Goal: Obtain resource: Download file/media

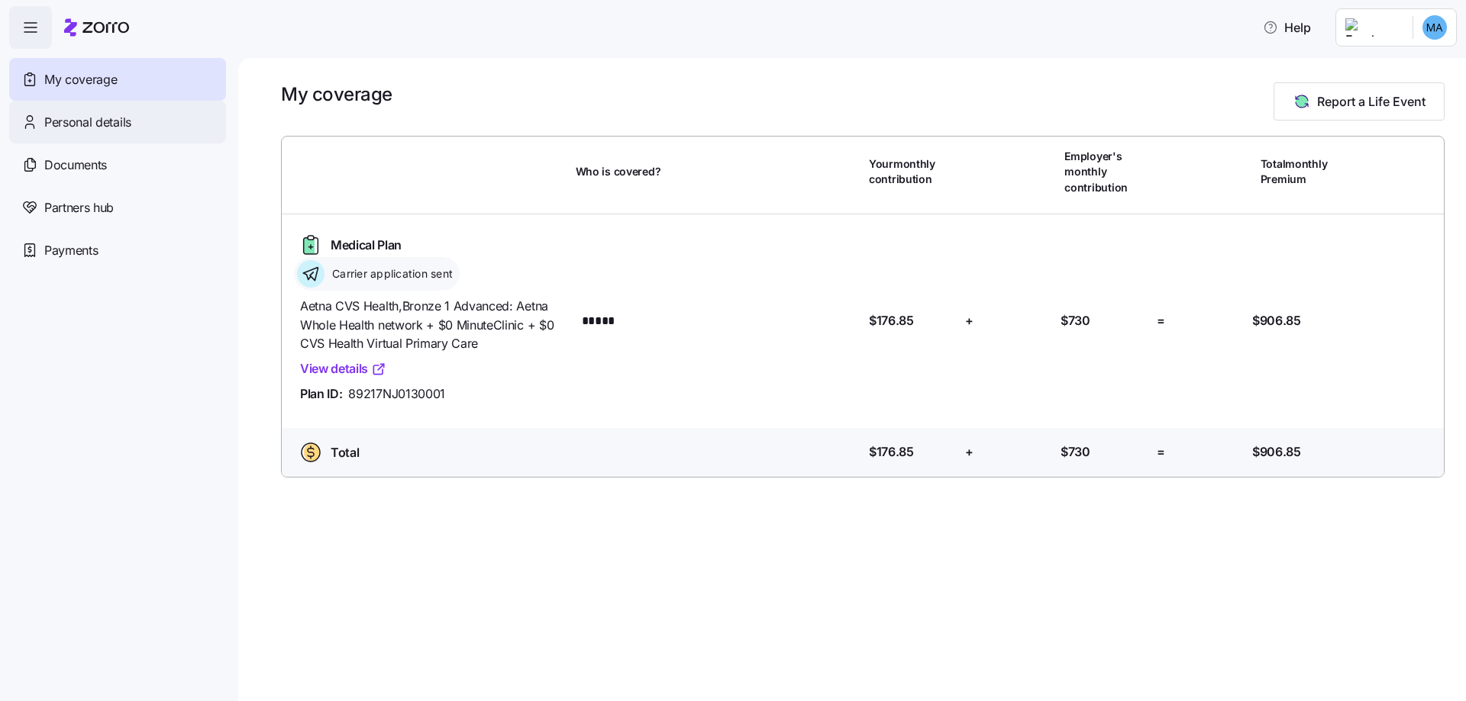
click at [156, 121] on div "Personal details" at bounding box center [117, 122] width 217 height 43
click at [109, 76] on span "My coverage" at bounding box center [80, 79] width 73 height 19
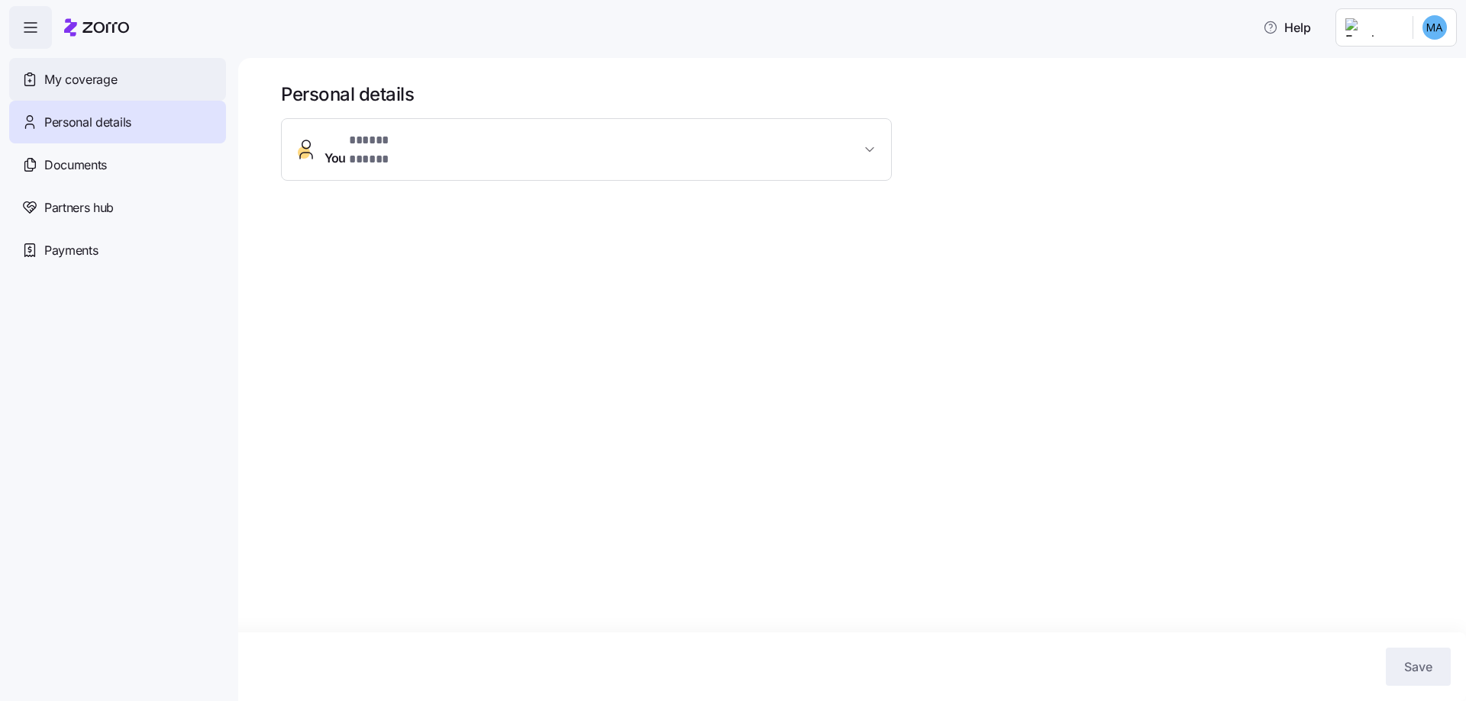
click at [206, 69] on div "My coverage" at bounding box center [117, 79] width 217 height 43
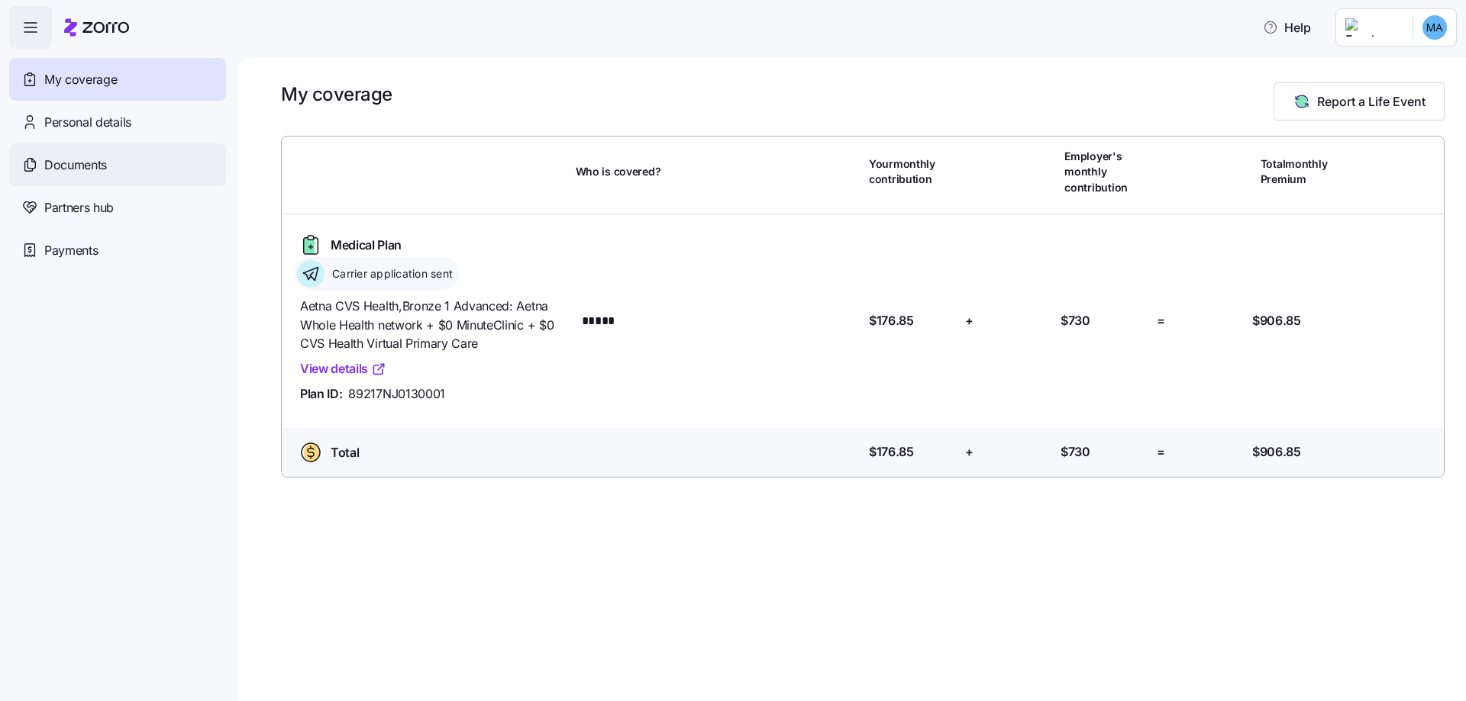
click at [81, 163] on span "Documents" at bounding box center [75, 165] width 63 height 19
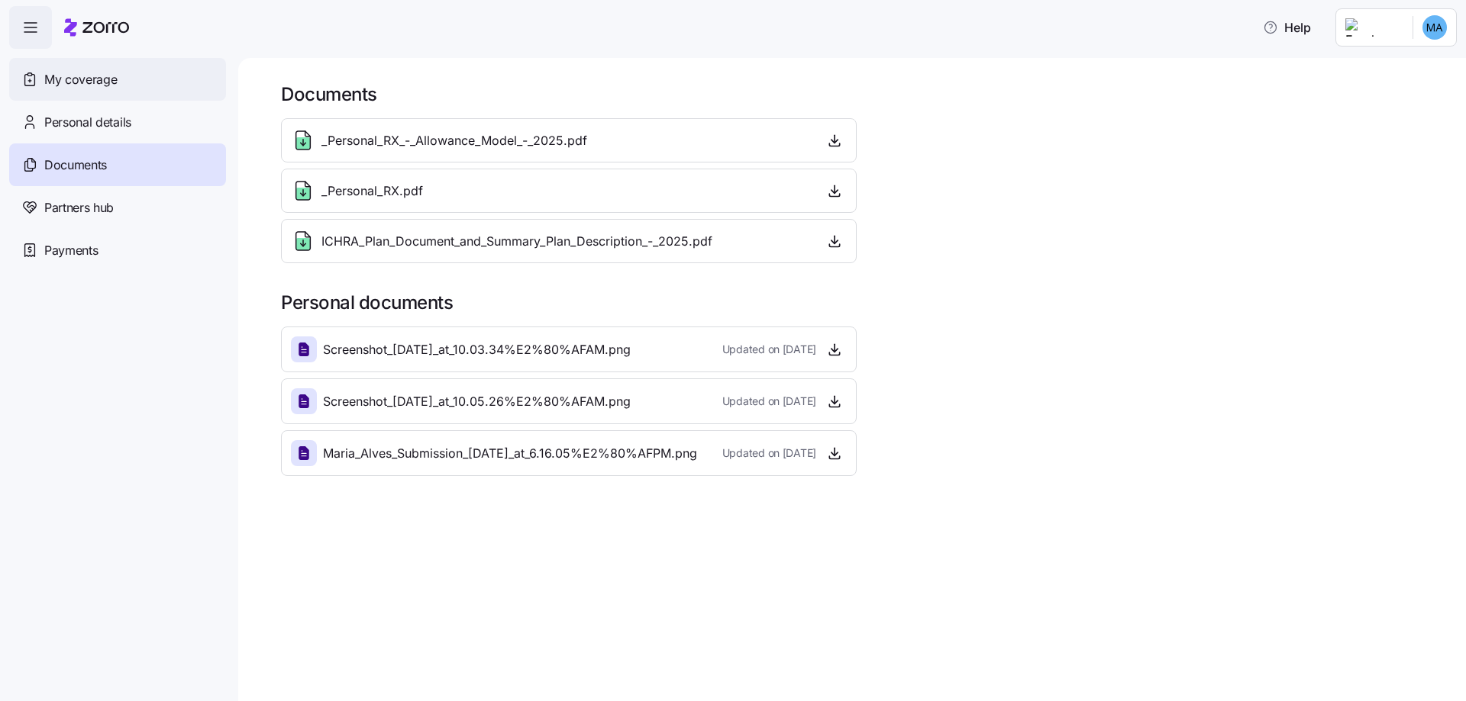
click at [76, 79] on span "My coverage" at bounding box center [80, 79] width 73 height 19
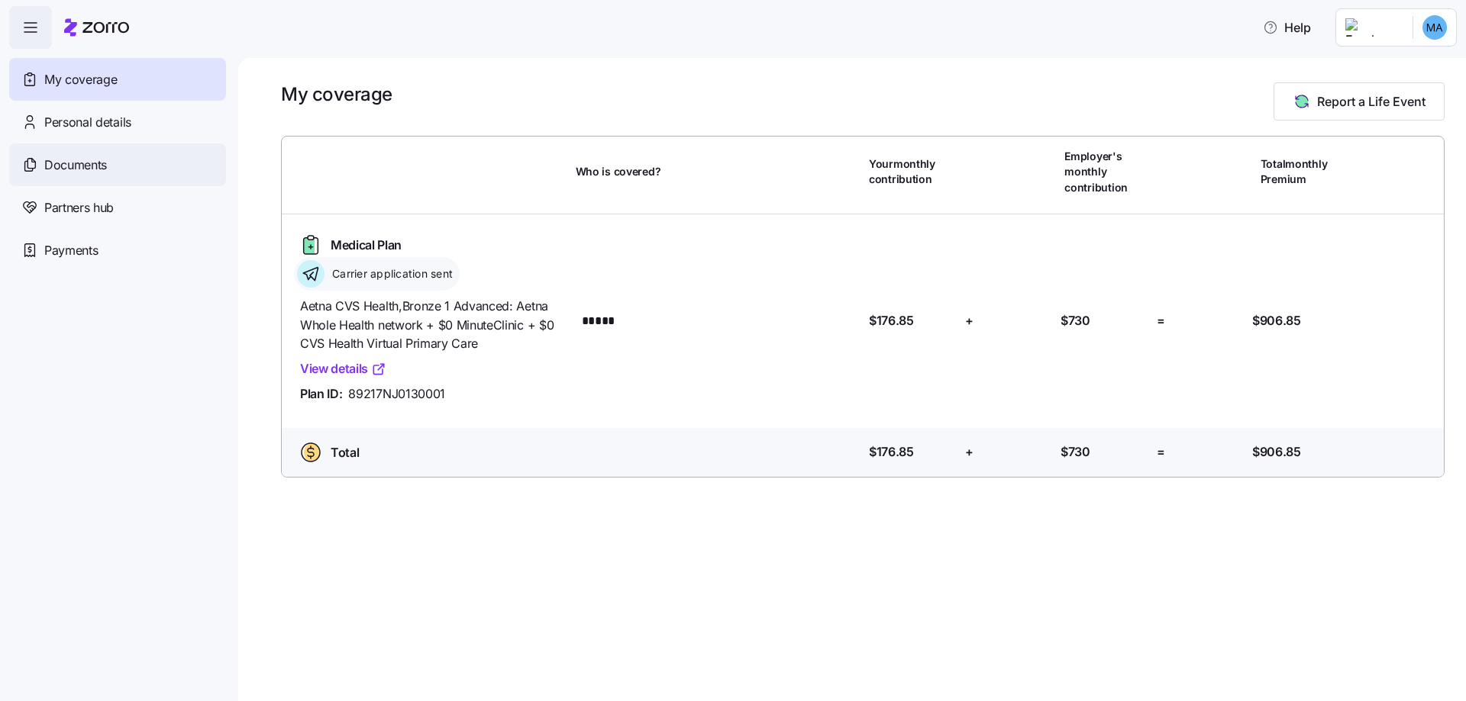
click at [138, 182] on div "Documents" at bounding box center [117, 164] width 217 height 43
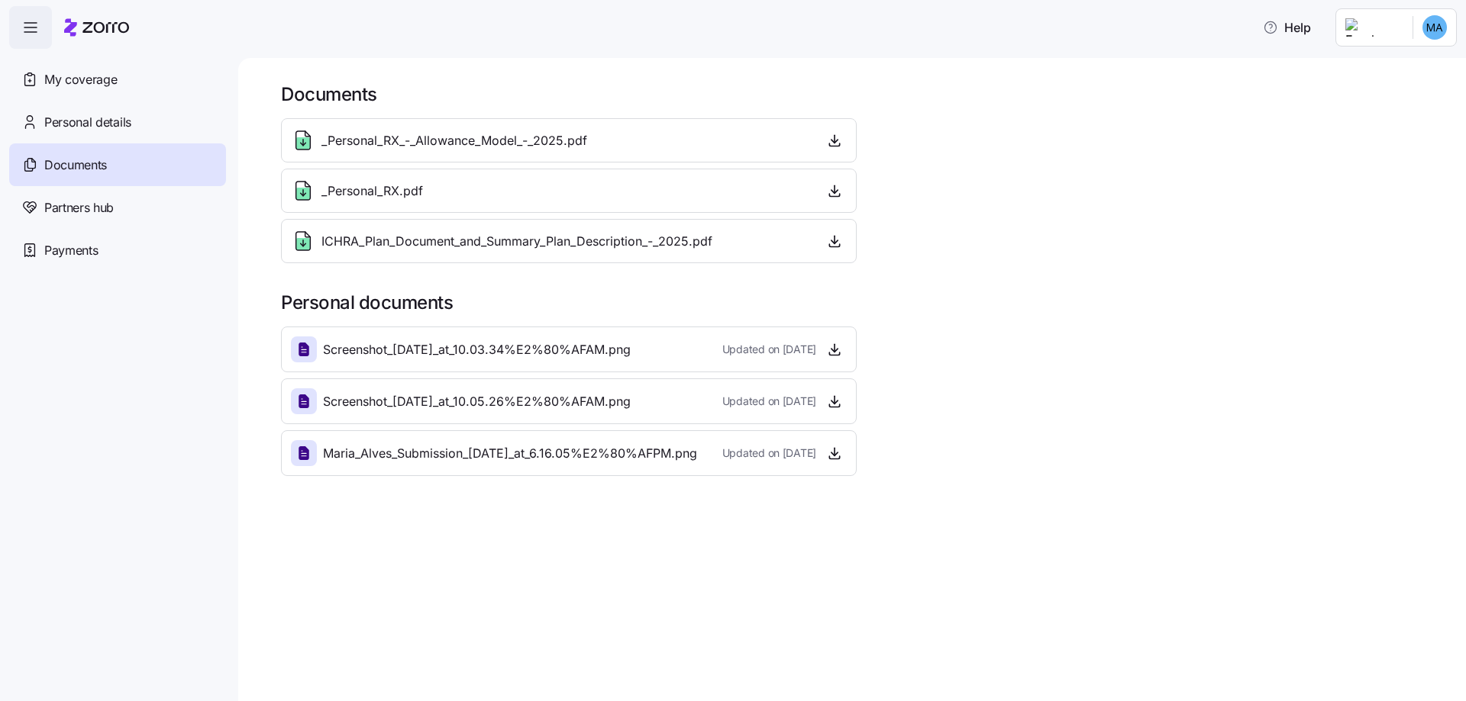
click at [495, 148] on span "_Personal_RX_-_Allowance_Model_-_2025.pdf" at bounding box center [454, 140] width 266 height 19
click at [692, 130] on div "_Personal_RX_-_Allowance_Model_-_2025.pdf" at bounding box center [569, 140] width 556 height 24
click at [382, 260] on div "ICHRA_Plan_Document_and_Summary_Plan_Description_-_2025.pdf" at bounding box center [569, 241] width 576 height 44
click at [429, 369] on div "Screenshot_2025-07-24_at_10.03.34%E2%80%AFAM.png Updated on 07/24/2025" at bounding box center [569, 350] width 576 height 46
click at [421, 340] on span "Screenshot_2025-07-24_at_10.03.34%E2%80%AFAM.png" at bounding box center [477, 349] width 308 height 19
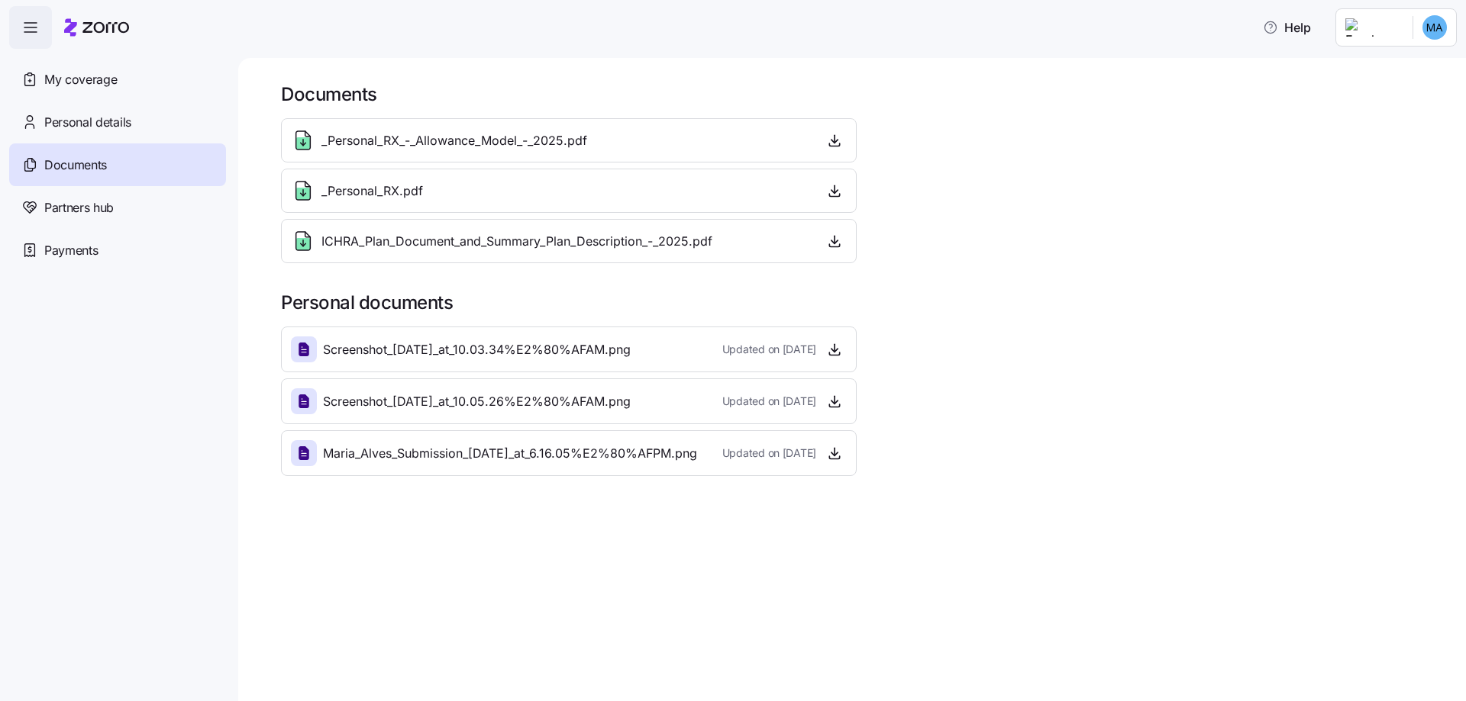
click at [369, 348] on span "Screenshot_2025-07-24_at_10.03.34%E2%80%AFAM.png" at bounding box center [477, 349] width 308 height 19
click at [106, 249] on div "Payments" at bounding box center [117, 250] width 217 height 43
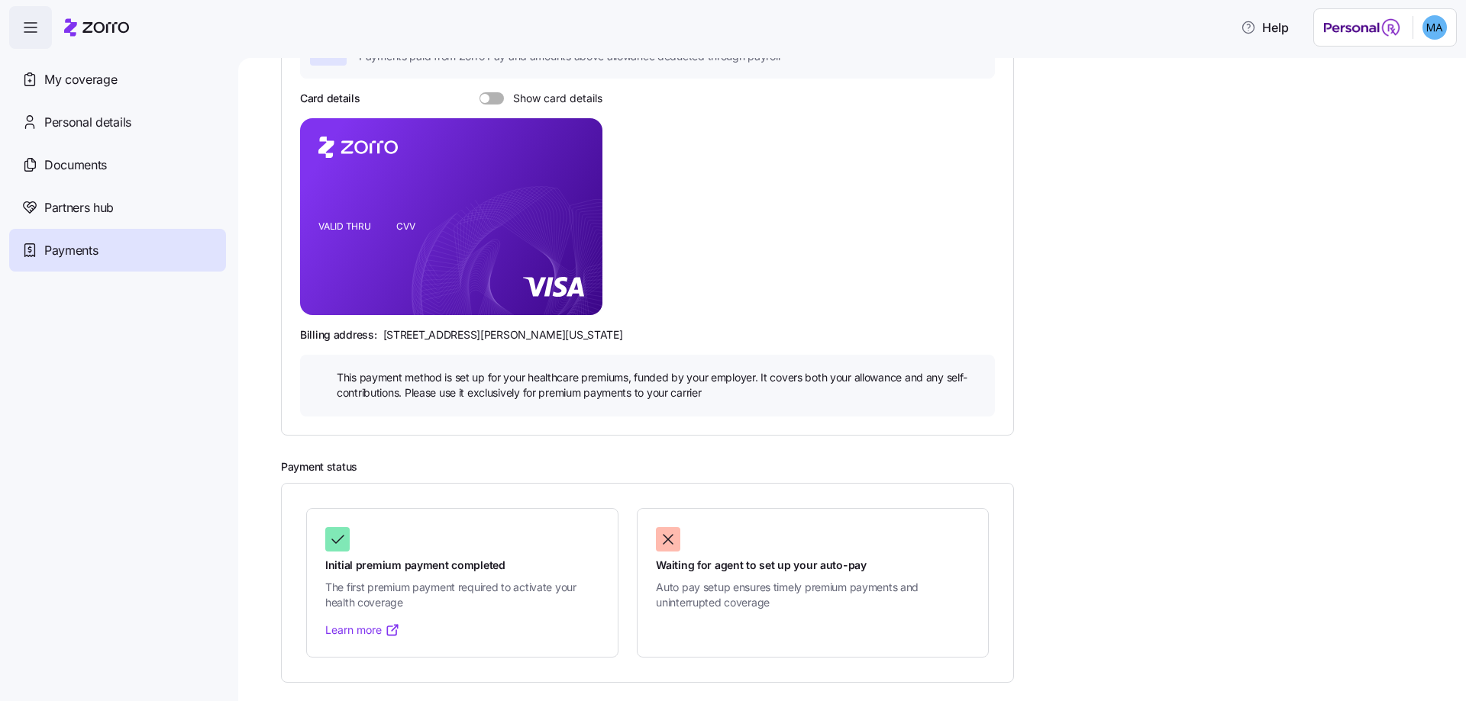
scroll to position [84, 0]
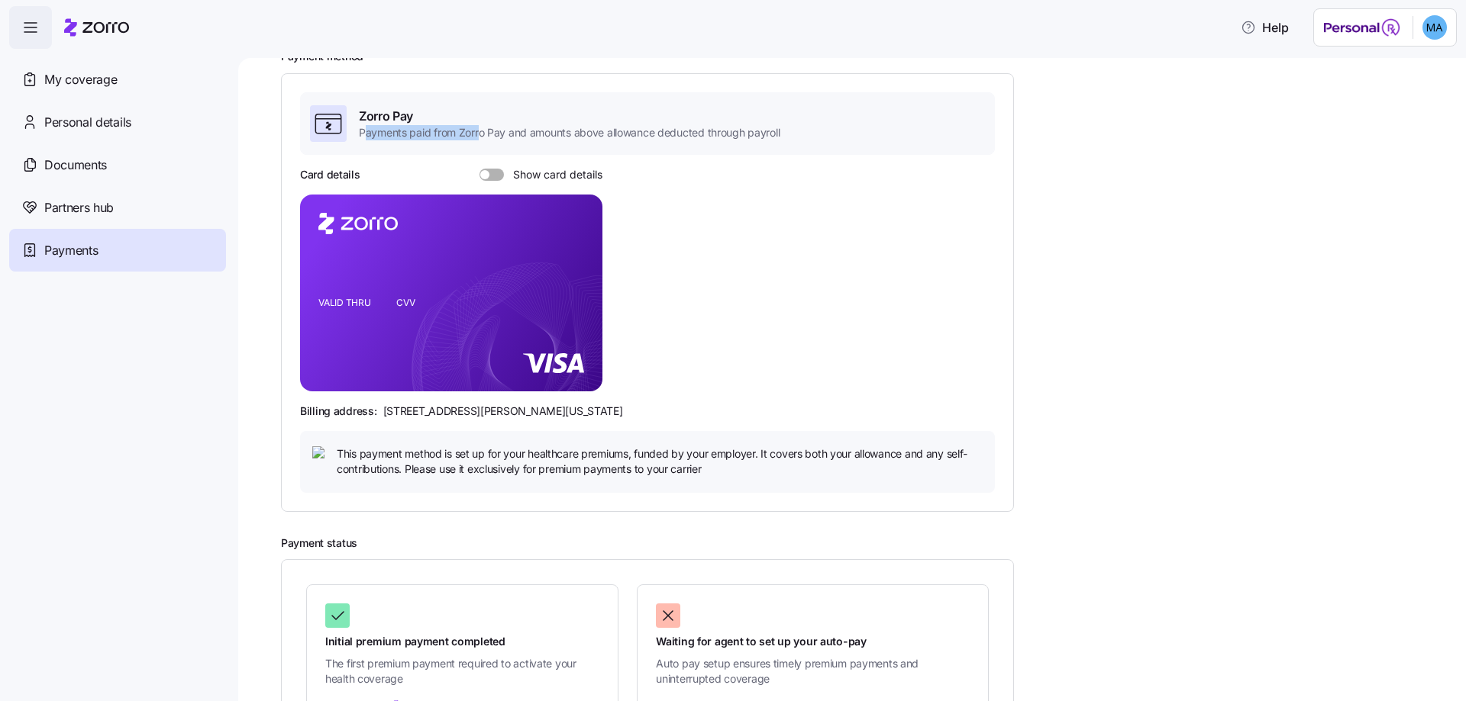
drag, startPoint x: 363, startPoint y: 130, endPoint x: 501, endPoint y: 137, distance: 137.6
click at [495, 137] on span "Payments paid from Zorro Pay and amounts above allowance deducted through payro…" at bounding box center [569, 132] width 421 height 15
click at [588, 144] on div "Zorro Pay Payments paid from Zorro Pay and amounts above allowance deducted thr…" at bounding box center [647, 123] width 695 height 63
click at [617, 273] on div "Card details Show card details VALID THRU CVV Billing address: 810 Sharon Drive…" at bounding box center [647, 329] width 695 height 325
drag, startPoint x: 453, startPoint y: 142, endPoint x: 641, endPoint y: 143, distance: 188.5
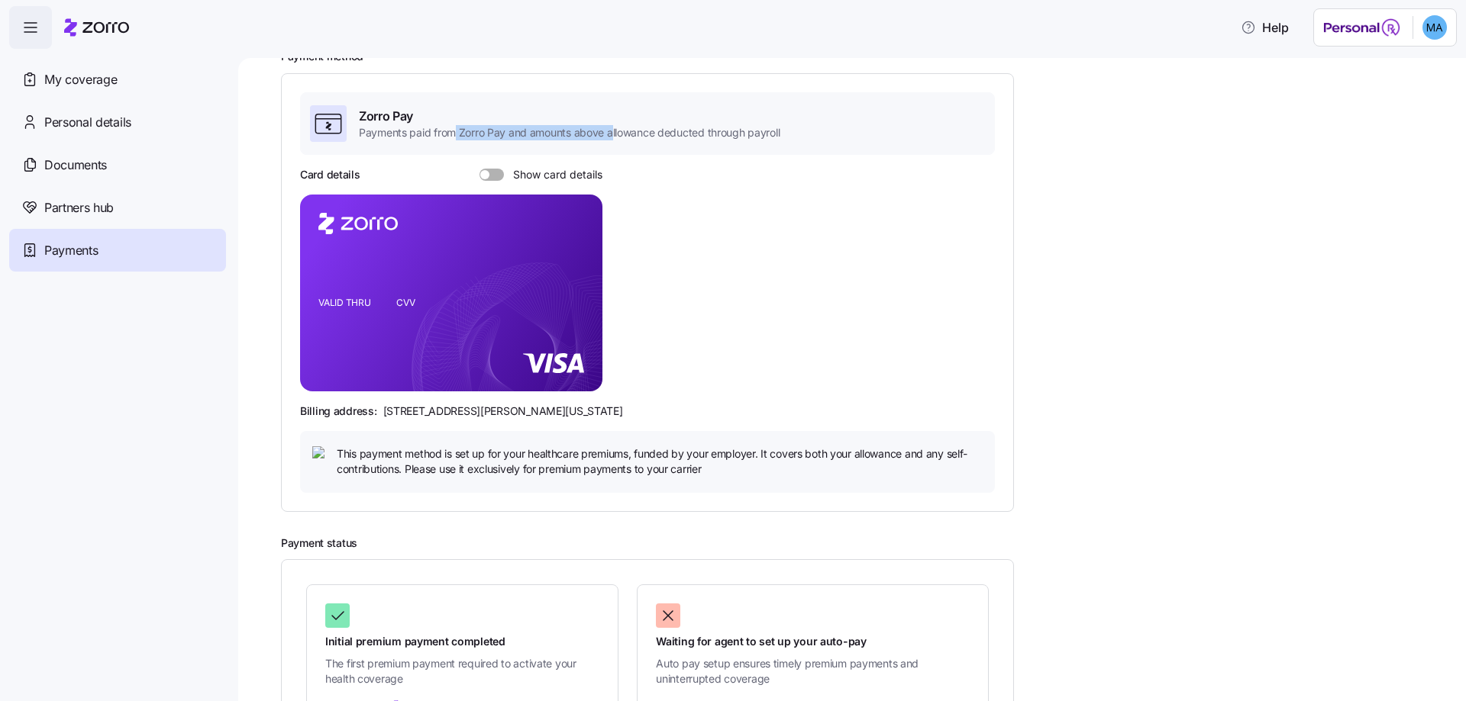
click at [628, 141] on div "Zorro Pay Payments paid from Zorro Pay and amounts above allowance deducted thr…" at bounding box center [544, 123] width 469 height 37
click at [699, 153] on div "Zorro Pay Payments paid from Zorro Pay and amounts above allowance deducted thr…" at bounding box center [647, 123] width 695 height 63
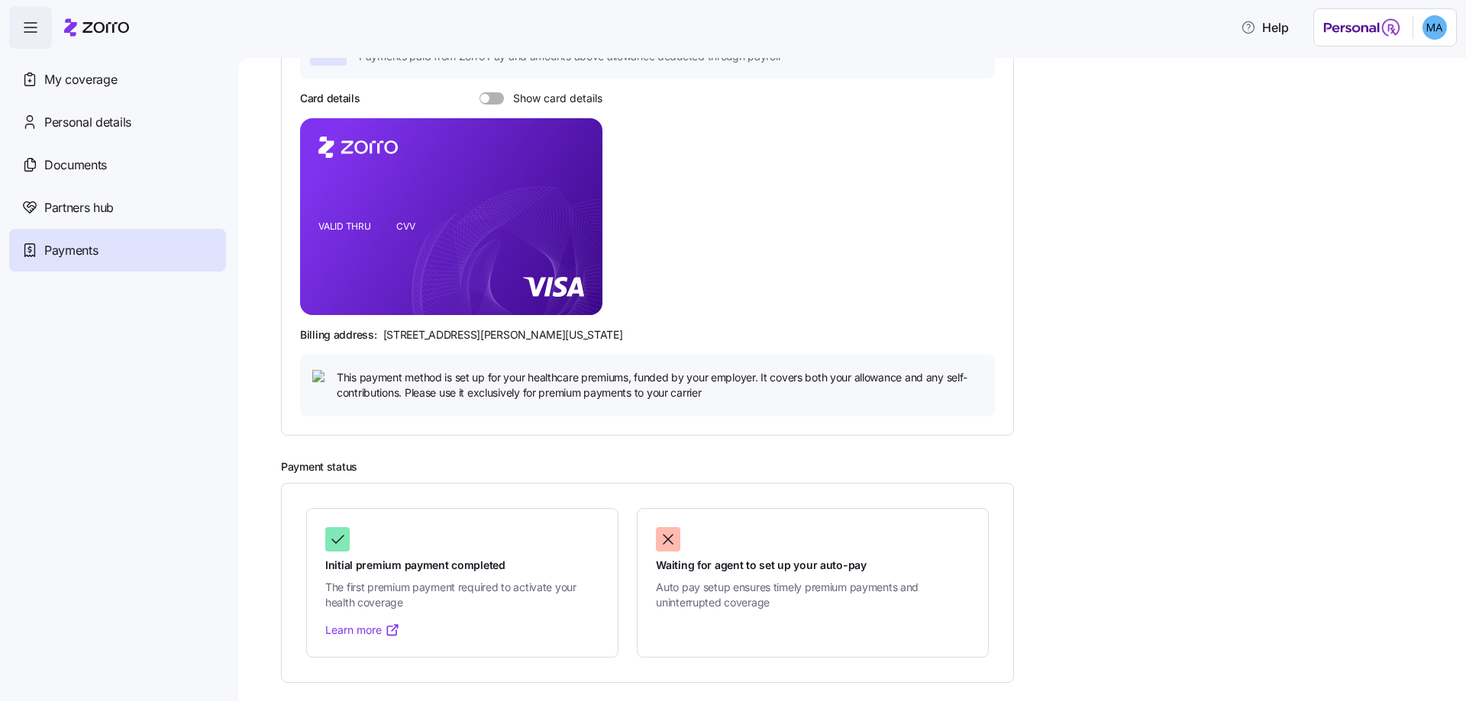
drag, startPoint x: 443, startPoint y: 392, endPoint x: 867, endPoint y: 338, distance: 427.7
click at [867, 338] on div "Billing address: 810 Sharon Drive, Westlake, Ohio 44145" at bounding box center [647, 334] width 695 height 15
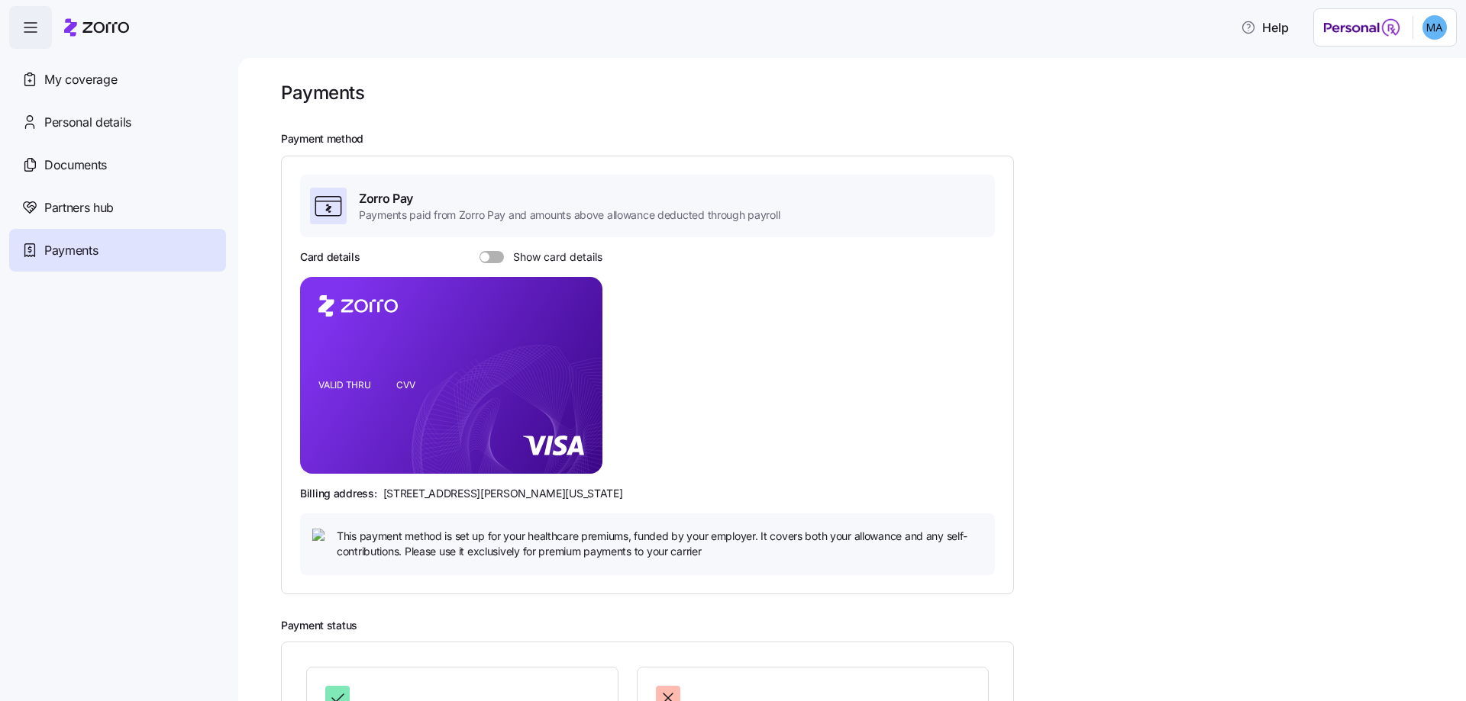
scroll to position [0, 0]
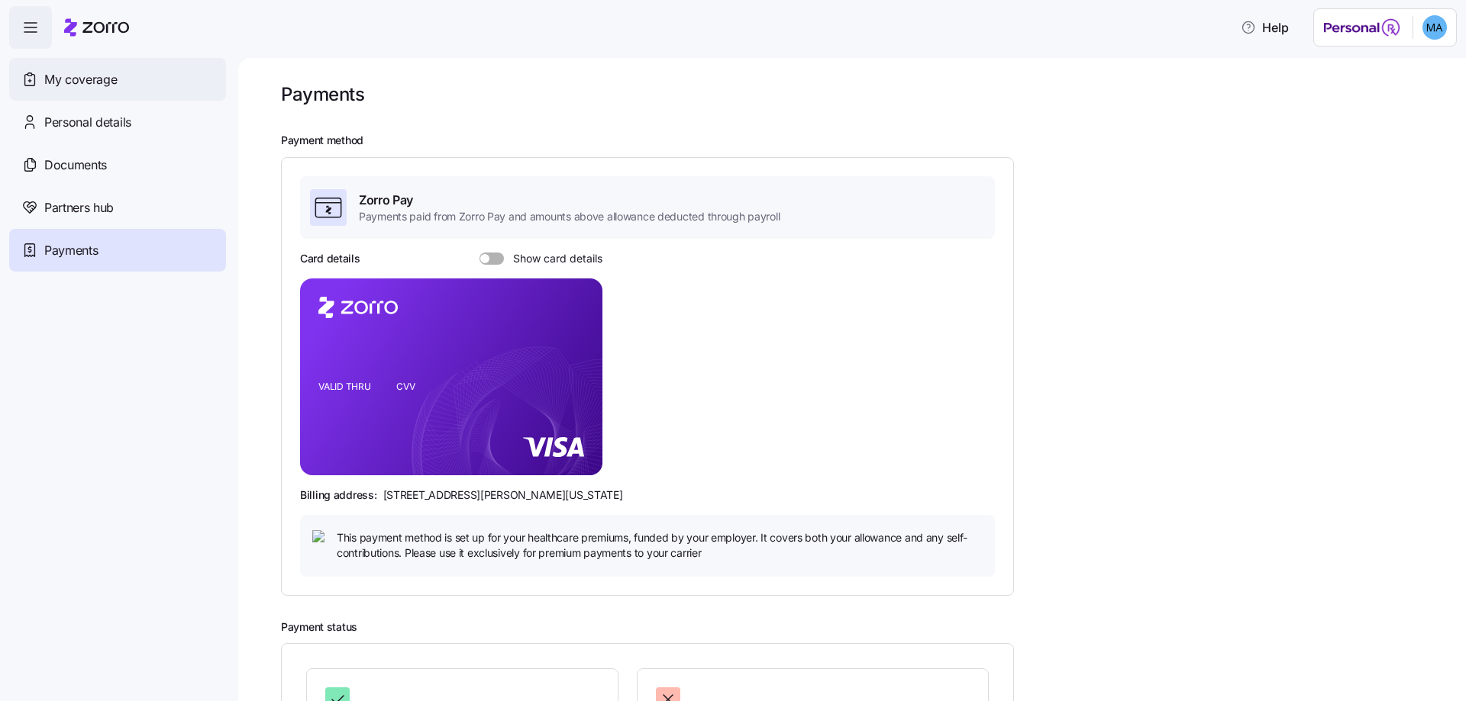
click at [146, 78] on div "My coverage" at bounding box center [117, 79] width 217 height 43
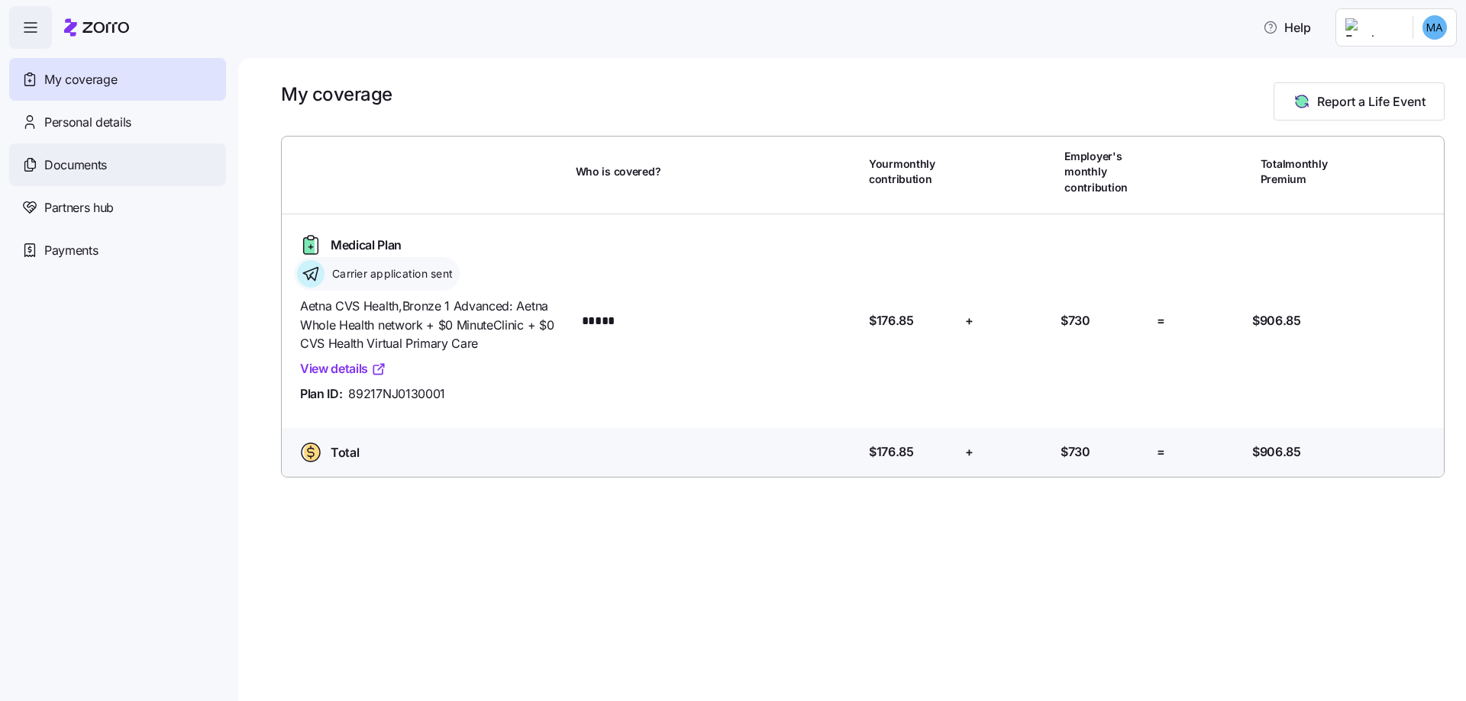
click at [136, 169] on div "Documents" at bounding box center [117, 164] width 217 height 43
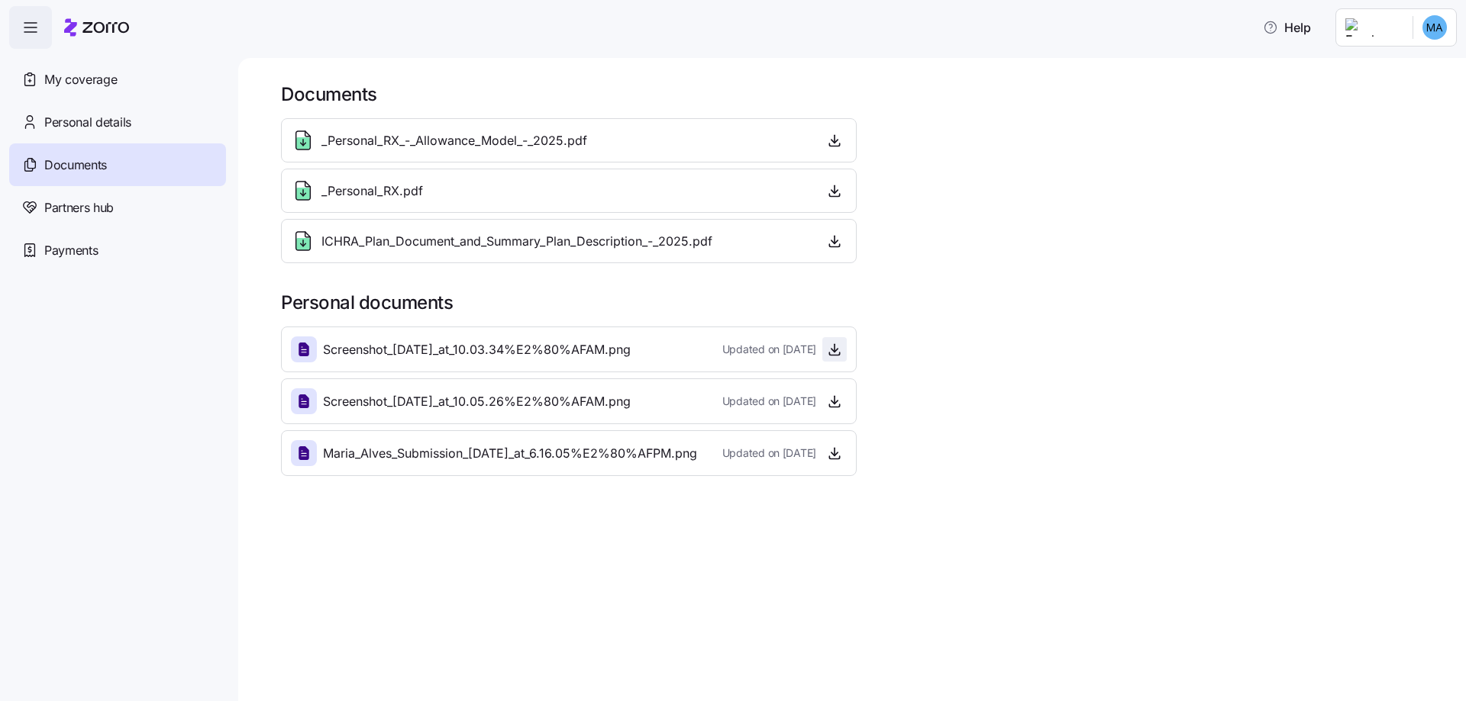
click at [829, 351] on icon "button" at bounding box center [834, 349] width 15 height 15
click at [821, 397] on div "Updated on 07/24/2025" at bounding box center [784, 401] width 124 height 24
click at [828, 401] on icon "button" at bounding box center [834, 401] width 15 height 15
click at [828, 459] on icon "button" at bounding box center [834, 453] width 15 height 15
click at [835, 241] on icon "button" at bounding box center [834, 241] width 15 height 15
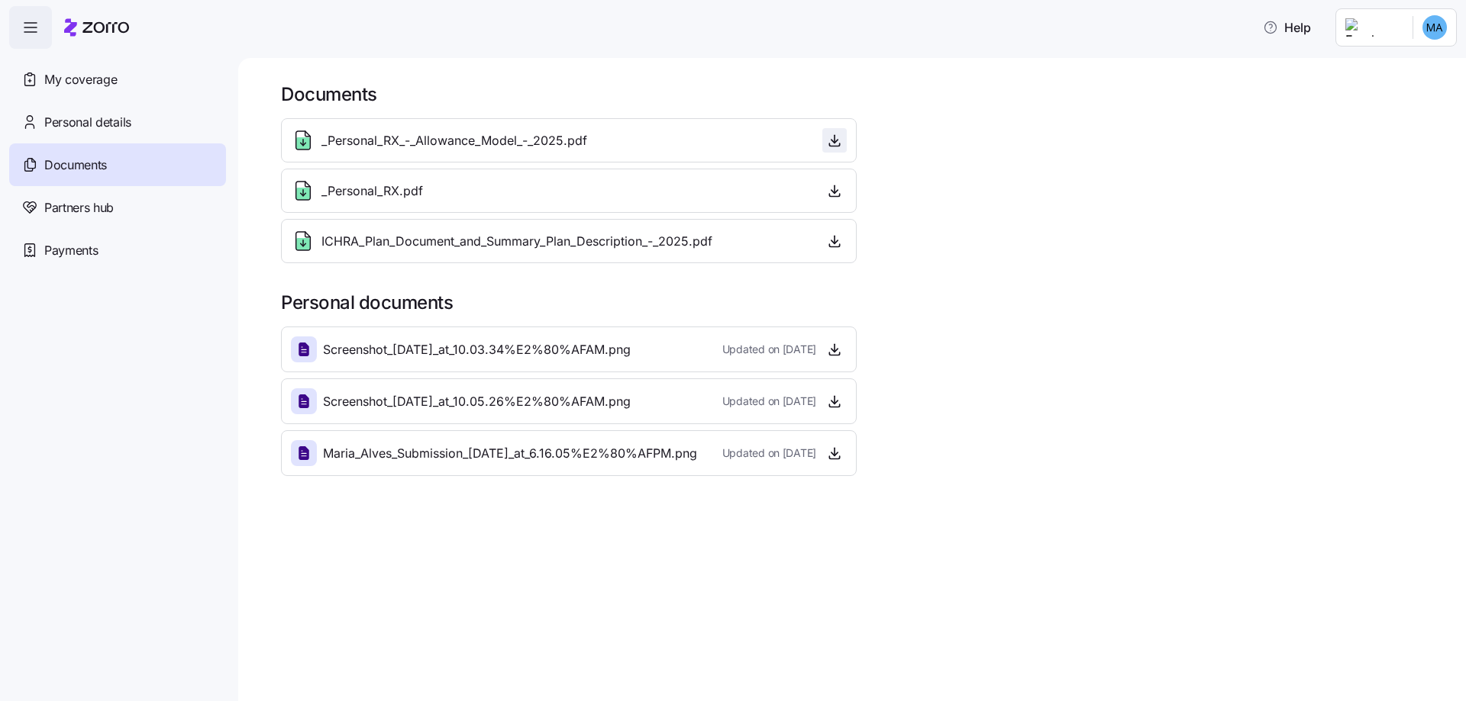
click at [825, 148] on span "button" at bounding box center [834, 140] width 23 height 23
click at [833, 143] on icon "button" at bounding box center [834, 140] width 15 height 15
click at [834, 187] on icon "button" at bounding box center [834, 190] width 0 height 8
click at [176, 73] on div "My coverage" at bounding box center [117, 79] width 217 height 43
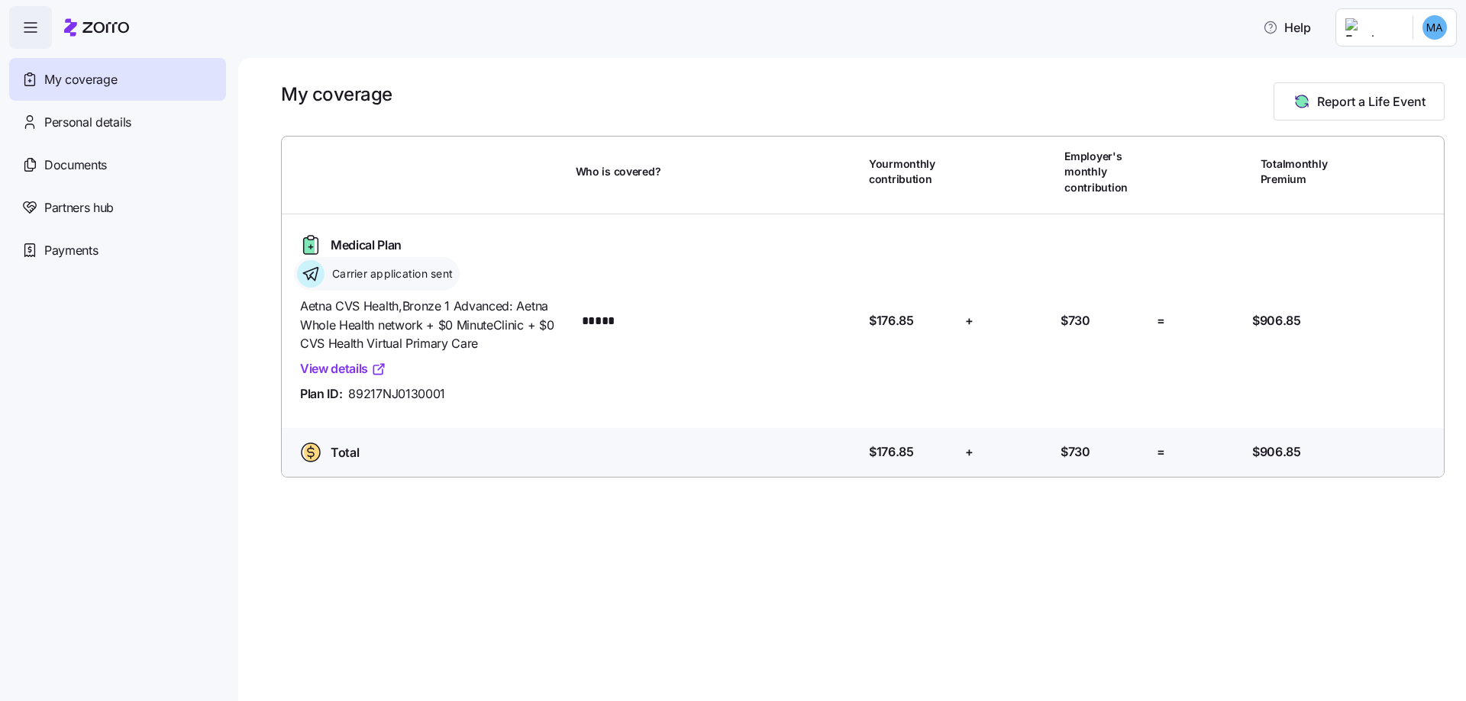
click at [363, 370] on link "View details" at bounding box center [343, 369] width 86 height 19
click at [385, 234] on div "Medical Plan" at bounding box center [349, 245] width 111 height 24
click at [364, 370] on link "View details" at bounding box center [343, 369] width 86 height 19
click at [337, 271] on span "Carrier application sent" at bounding box center [389, 273] width 125 height 15
click at [328, 366] on link "View details" at bounding box center [343, 369] width 86 height 19
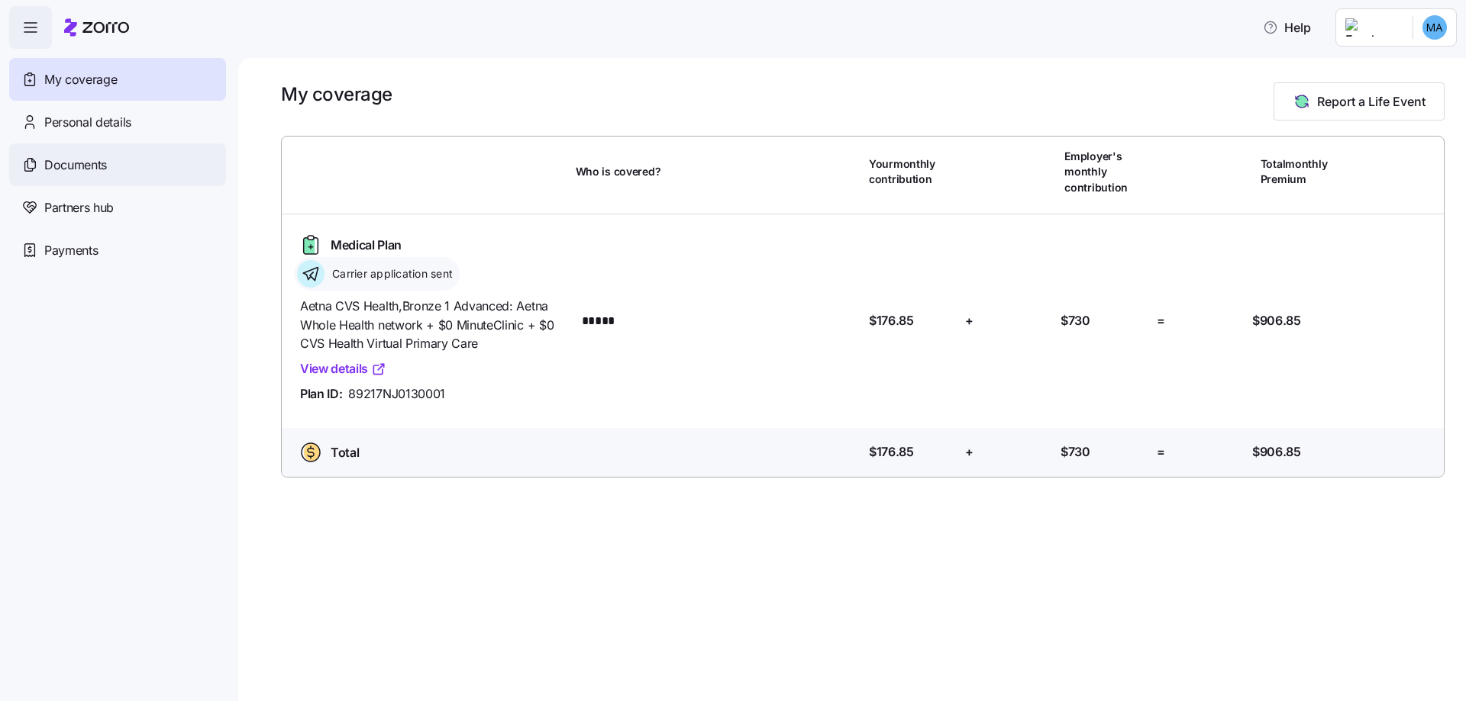
click at [50, 164] on span "Documents" at bounding box center [75, 165] width 63 height 19
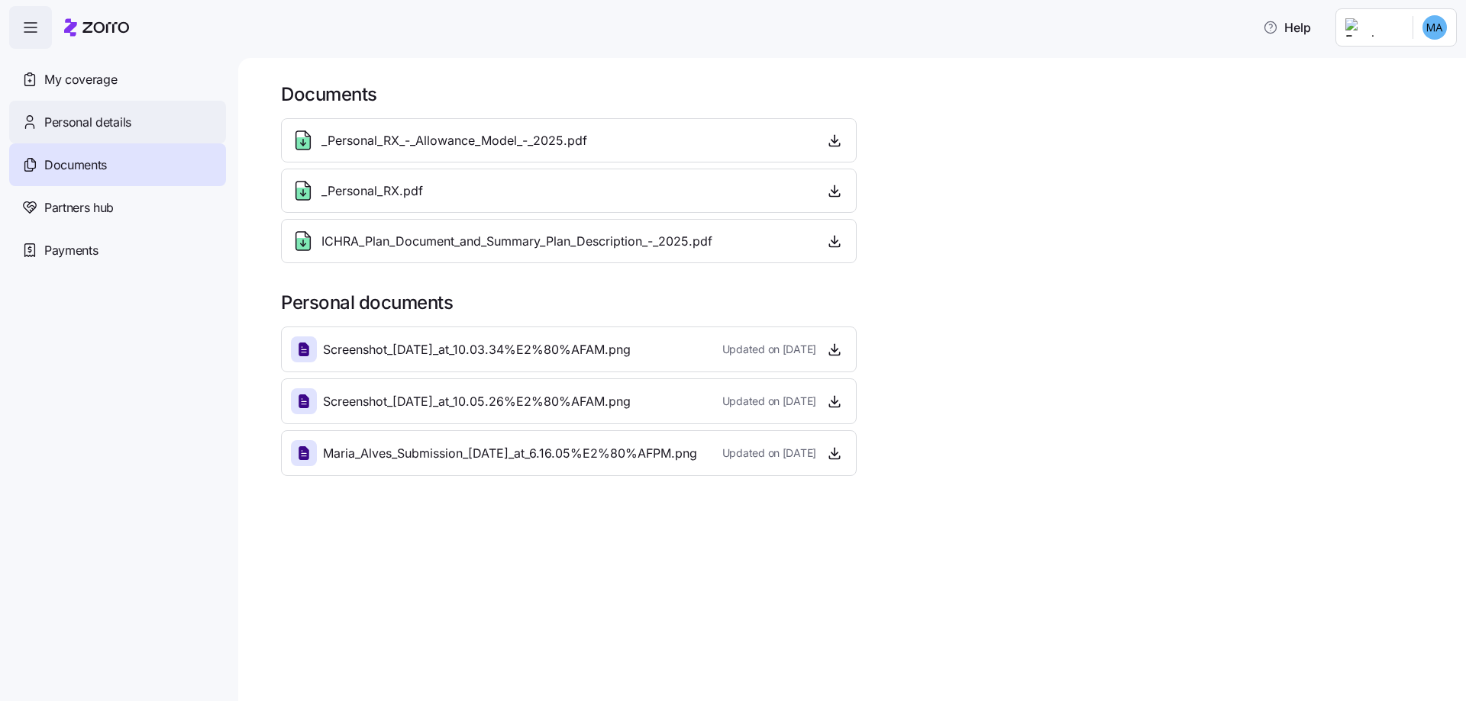
click at [69, 127] on span "Personal details" at bounding box center [87, 122] width 87 height 19
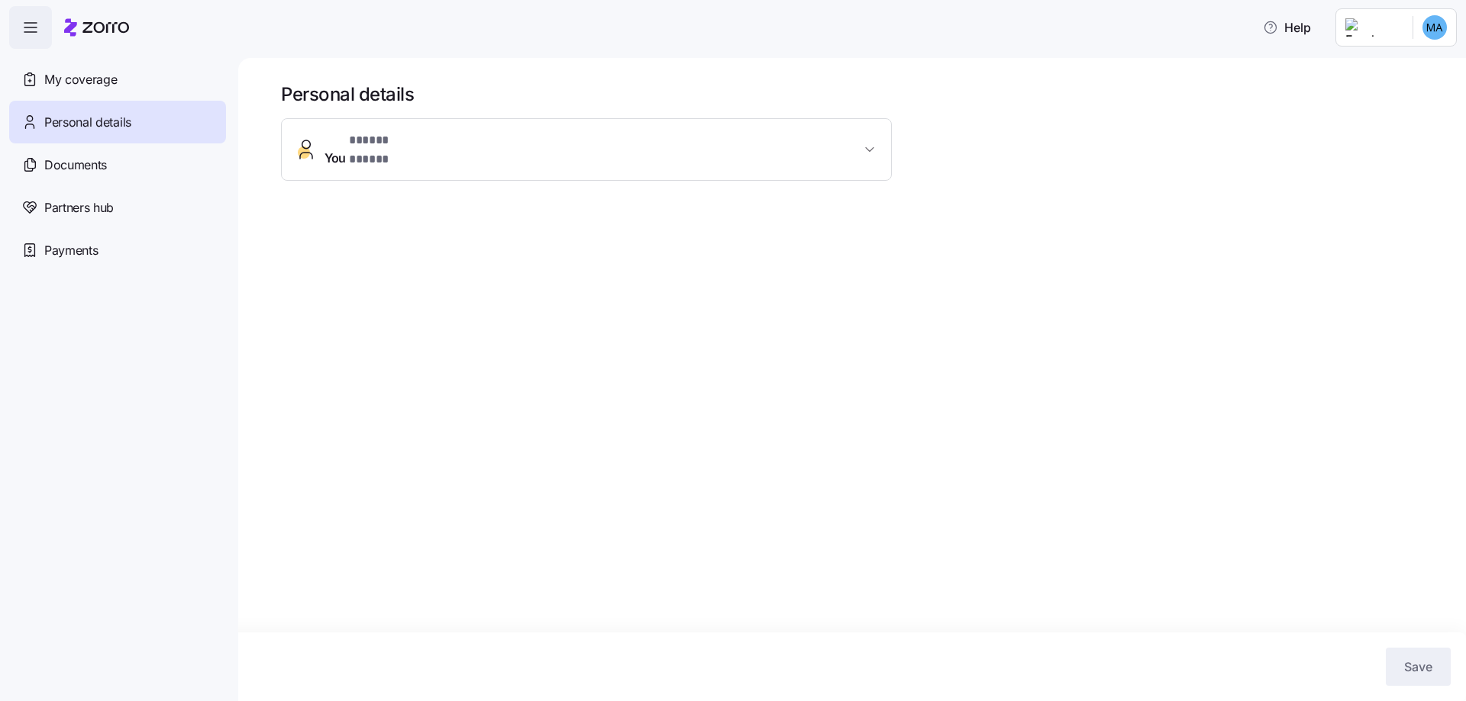
click at [370, 144] on span "* ***** ***** *" at bounding box center [385, 140] width 73 height 19
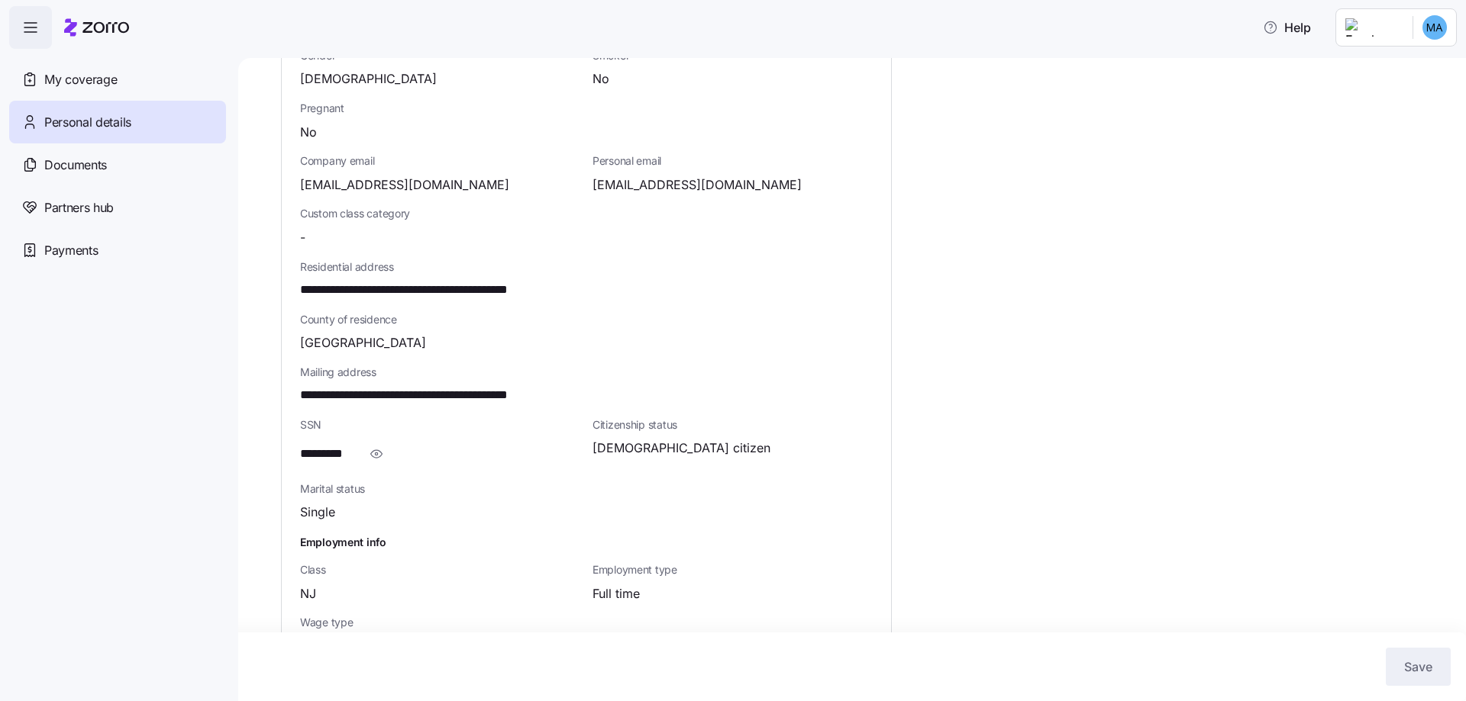
scroll to position [324, 0]
